Goal: Information Seeking & Learning: Stay updated

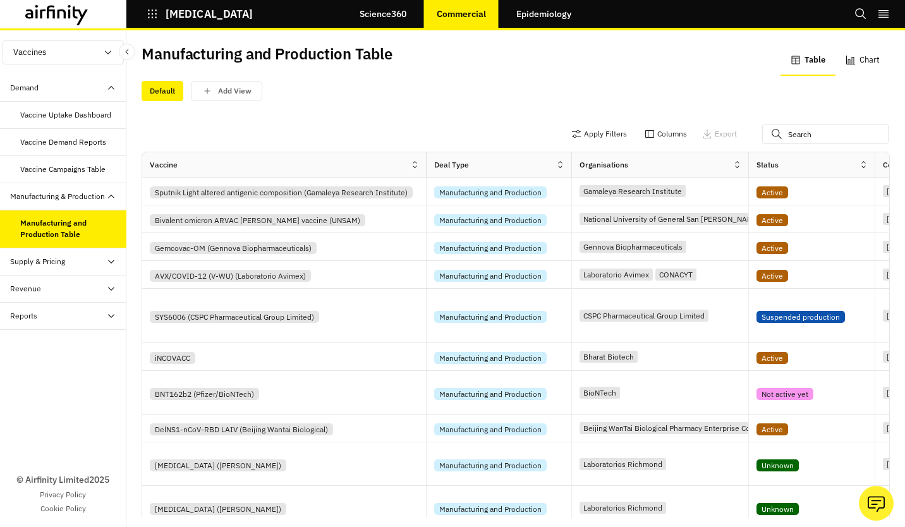
click at [29, 288] on div "Revenue" at bounding box center [25, 288] width 31 height 11
click at [53, 317] on div "Revenue Table" at bounding box center [45, 315] width 51 height 11
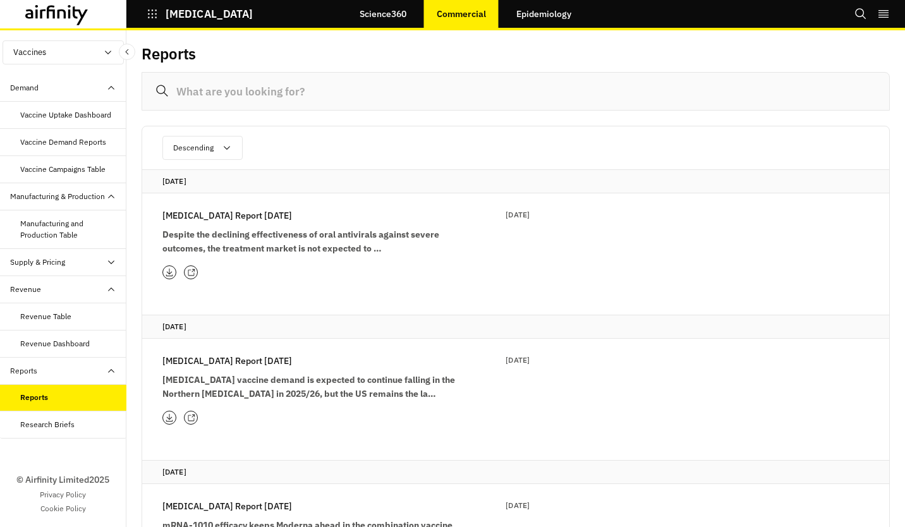
click at [525, 7] on link "Epidemiology" at bounding box center [544, 14] width 80 height 30
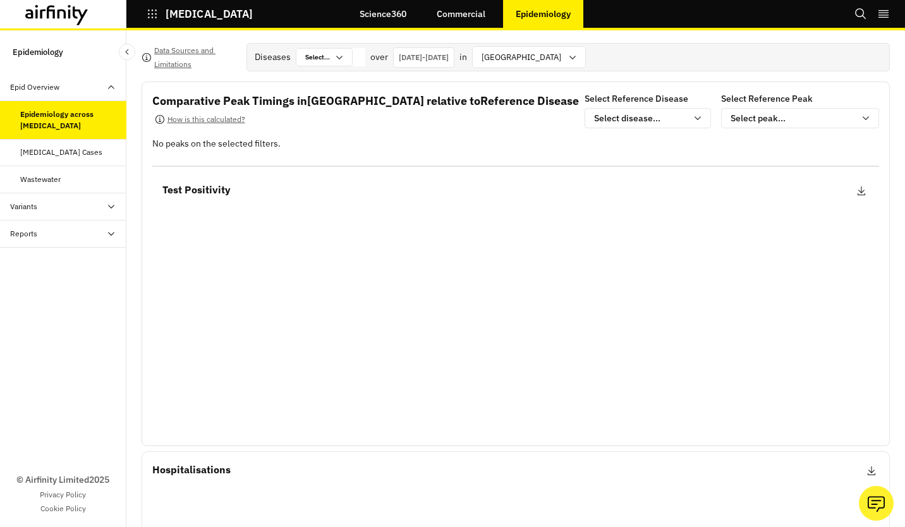
click at [386, 21] on link "Science360" at bounding box center [383, 14] width 72 height 30
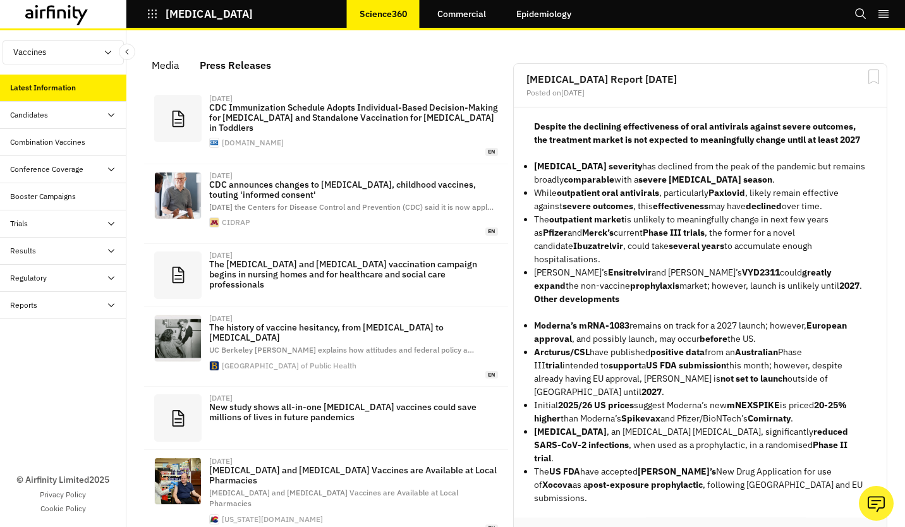
scroll to position [846, 369]
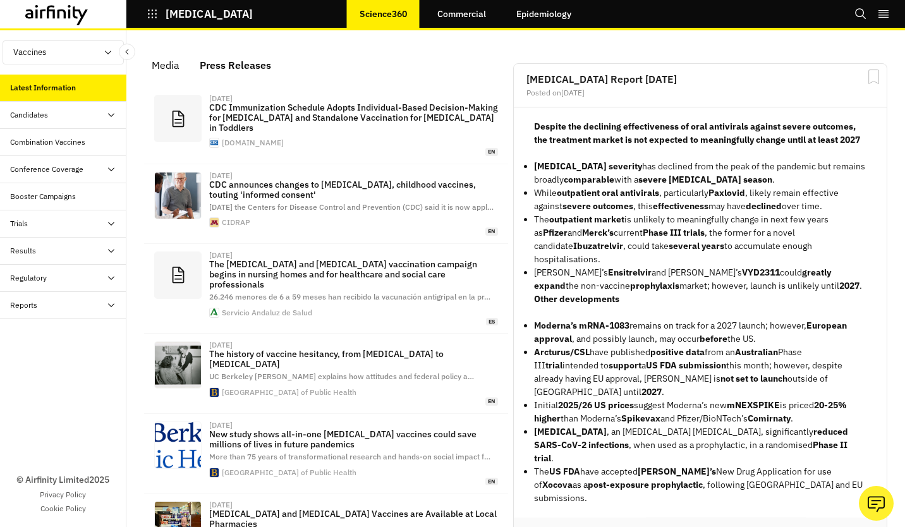
click at [444, 51] on div "Media Press Releases" at bounding box center [326, 65] width 369 height 29
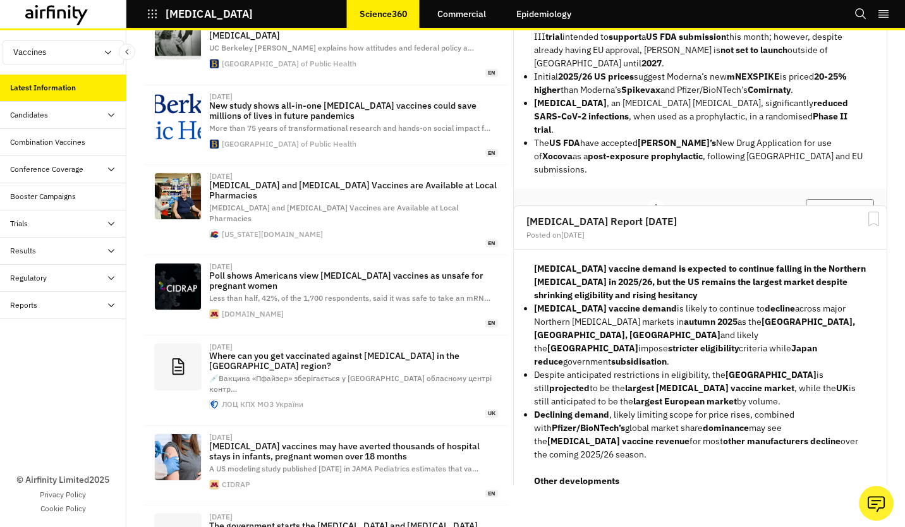
scroll to position [354, 0]
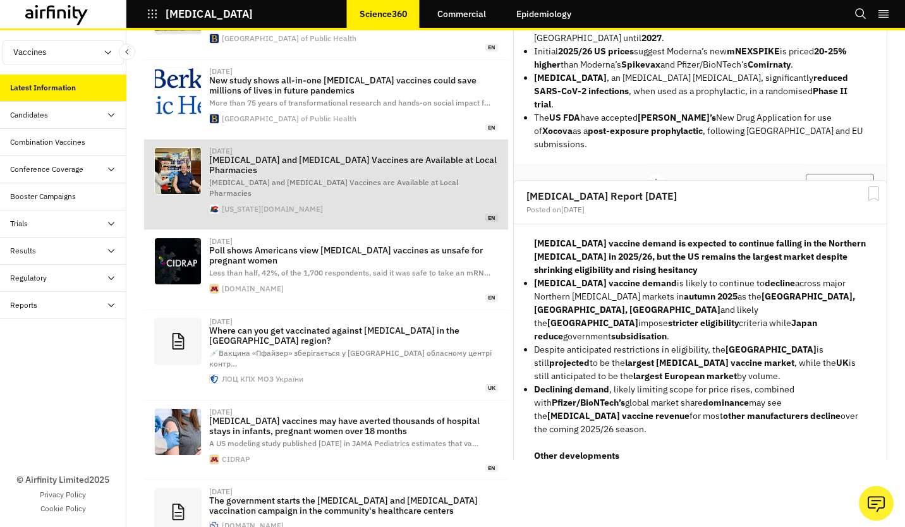
click at [358, 155] on p "[MEDICAL_DATA] and [MEDICAL_DATA] Vaccines are Available at Local Pharmacies" at bounding box center [353, 165] width 289 height 20
